Goal: Task Accomplishment & Management: Check status

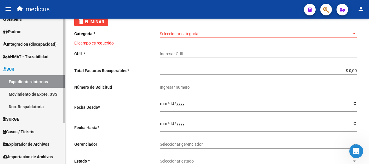
scroll to position [57, 0]
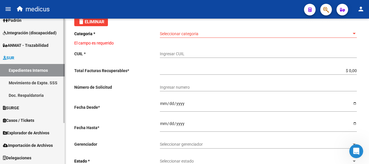
click at [22, 93] on link "Doc. Respaldatoria" at bounding box center [32, 95] width 65 height 12
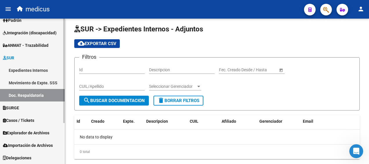
scroll to position [17, 0]
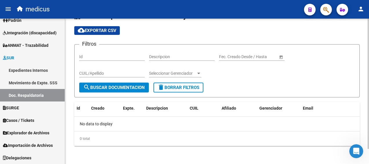
click at [99, 89] on span "search Buscar Documentacion" at bounding box center [114, 87] width 62 height 5
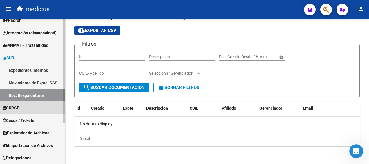
click at [17, 108] on span "SURGE" at bounding box center [11, 108] width 16 height 6
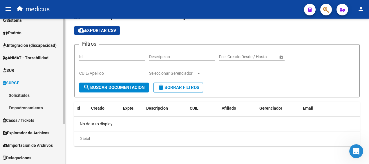
scroll to position [44, 0]
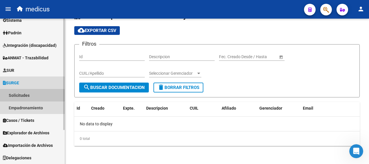
click at [15, 94] on link "Solicitudes" at bounding box center [32, 95] width 65 height 12
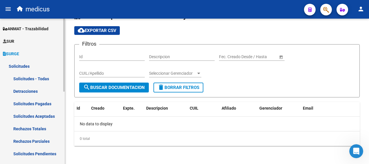
scroll to position [102, 0]
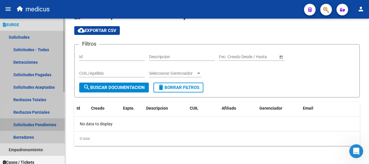
click at [28, 124] on link "Solicitudes Pendientes" at bounding box center [32, 124] width 65 height 12
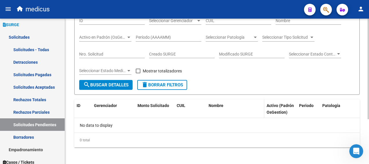
scroll to position [64, 0]
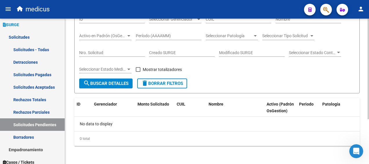
click at [90, 81] on span "search Buscar Detalles" at bounding box center [105, 83] width 45 height 5
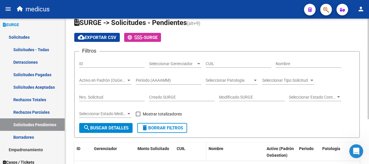
scroll to position [6, 0]
